Goal: Check status: Check status

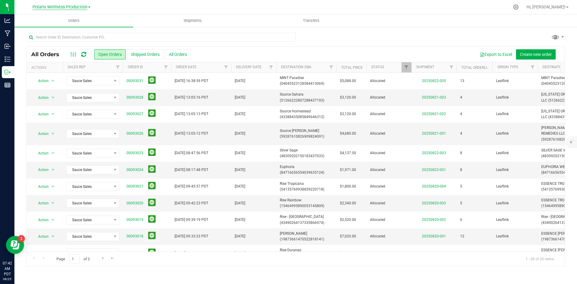
click at [74, 7] on span "Polaris Wellness Production" at bounding box center [59, 7] width 55 height 5
click at [70, 22] on link "Polaris Wellness Cultivation" at bounding box center [61, 21] width 88 height 8
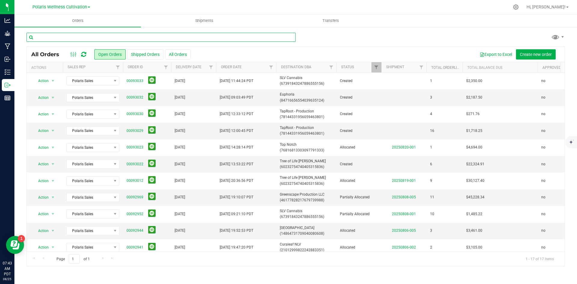
click at [123, 37] on input "text" at bounding box center [160, 37] width 269 height 9
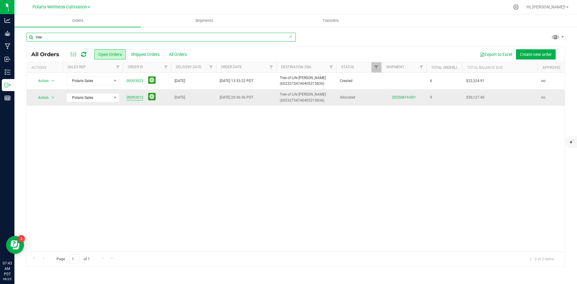
type input "tree"
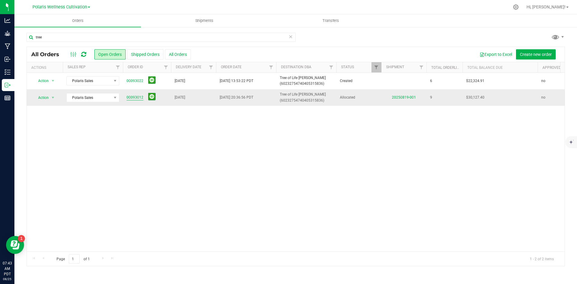
click at [136, 100] on link "00093012" at bounding box center [135, 98] width 17 height 6
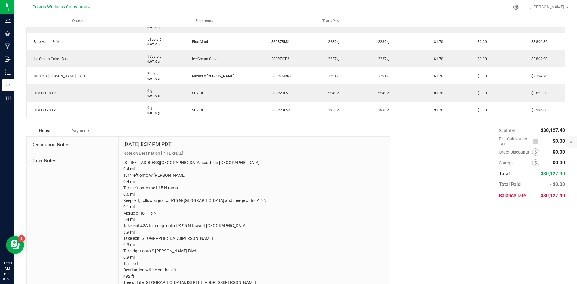
scroll to position [256, 0]
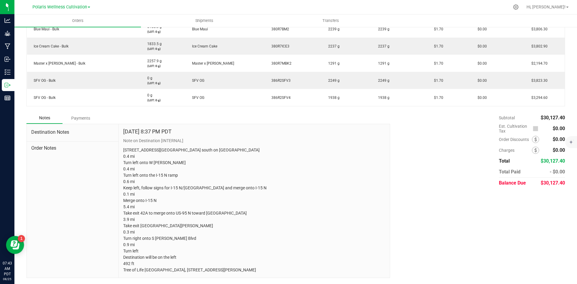
click at [541, 180] on span "$30,127.40" at bounding box center [553, 183] width 24 height 6
drag, startPoint x: 538, startPoint y: 176, endPoint x: 573, endPoint y: 177, distance: 35.2
click at [573, 177] on div "Orders Shipments Transfers Back to Orders Order details Sync to QuickBooks Expo…" at bounding box center [295, 149] width 563 height 270
click at [554, 184] on div "Notes Payments Destination Notes Order Notes [DATE] 8:37 PM PDT Note on Destina…" at bounding box center [295, 195] width 539 height 166
drag, startPoint x: 538, startPoint y: 177, endPoint x: 564, endPoint y: 177, distance: 26.2
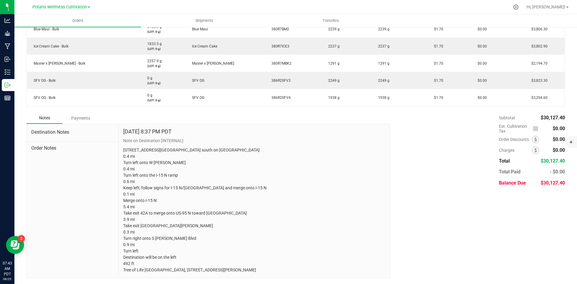
click at [564, 177] on div "Back to Orders Order details Sync to QuickBooks Export PDF Edit Order Order # 0…" at bounding box center [295, 30] width 563 height 507
click at [515, 180] on span "Balance Due" at bounding box center [512, 183] width 27 height 6
drag, startPoint x: 535, startPoint y: 178, endPoint x: 560, endPoint y: 177, distance: 25.0
click at [560, 178] on div "Balance Due $30,127.40" at bounding box center [532, 183] width 66 height 11
copy div "$30,127.40"
